Goal: Task Accomplishment & Management: Use online tool/utility

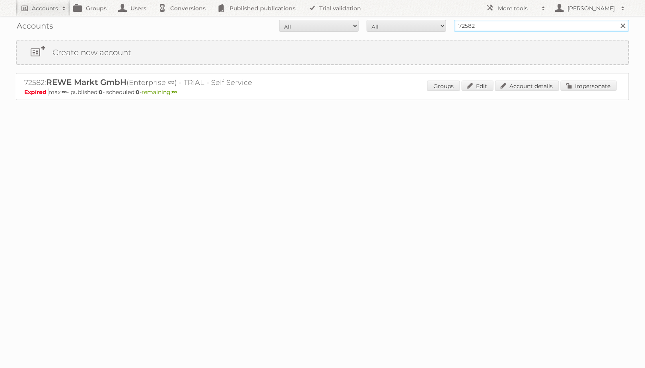
click at [478, 29] on input "72582" at bounding box center [541, 26] width 175 height 12
type input "ict edeka"
click at [616, 20] on input "Search" at bounding box center [622, 26] width 12 height 12
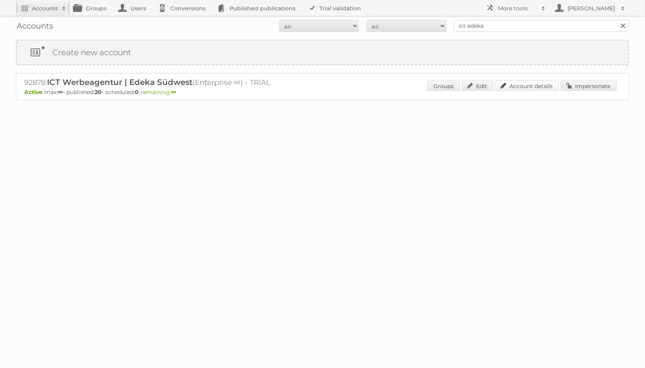
click at [536, 83] on link "Account details" at bounding box center [527, 86] width 64 height 10
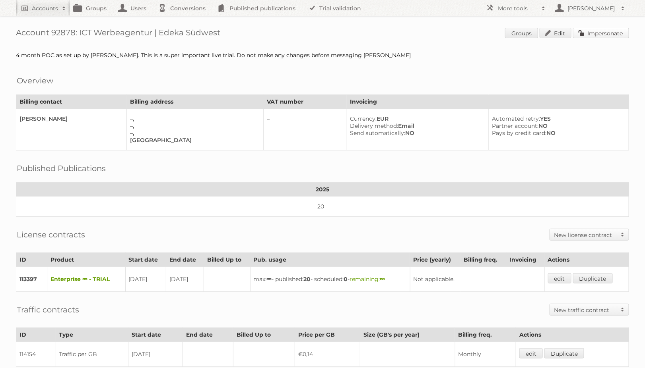
click at [602, 34] on link "Impersonate" at bounding box center [601, 33] width 56 height 10
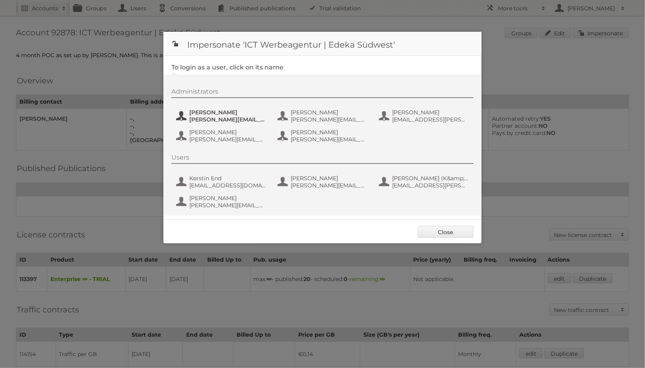
click at [232, 118] on span "benjamin.discher@ictwerbung.de" at bounding box center [227, 119] width 77 height 7
